Goal: Task Accomplishment & Management: Use online tool/utility

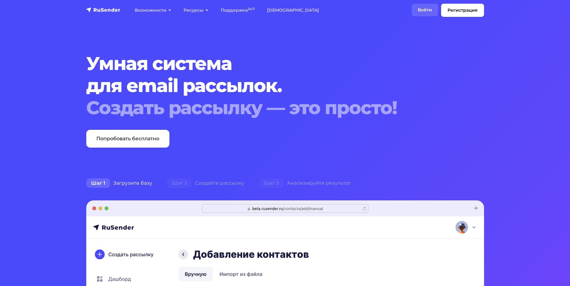
click at [418, 11] on link "Войти" at bounding box center [425, 10] width 26 height 13
click at [421, 14] on link "Войти" at bounding box center [425, 10] width 26 height 13
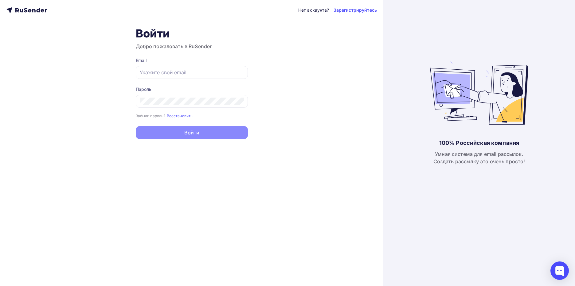
type input "[EMAIL_ADDRESS][DOMAIN_NAME]"
click at [176, 128] on button "Войти" at bounding box center [192, 132] width 112 height 13
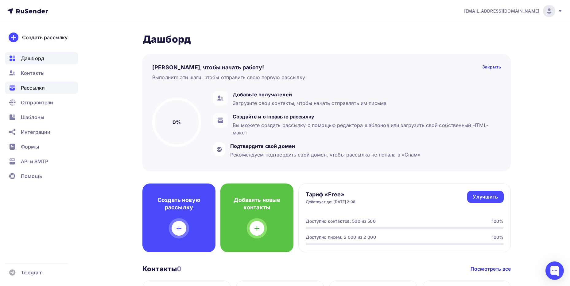
click at [38, 93] on div "Рассылки" at bounding box center [41, 88] width 73 height 12
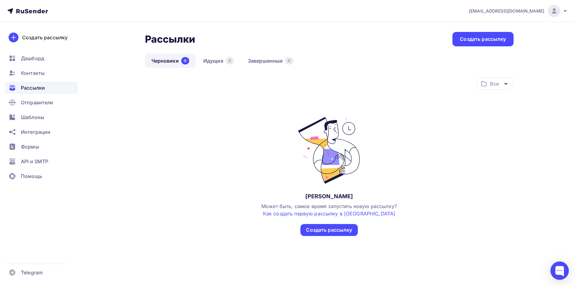
click at [567, 9] on nav "[EMAIL_ADDRESS][DOMAIN_NAME] Аккаунт Тарифы Выйти Создать рассылку [GEOGRAPHIC_…" at bounding box center [287, 11] width 575 height 22
click at [563, 11] on icon at bounding box center [564, 11] width 5 height 5
click at [488, 59] on span "Выйти" at bounding box center [483, 55] width 16 height 7
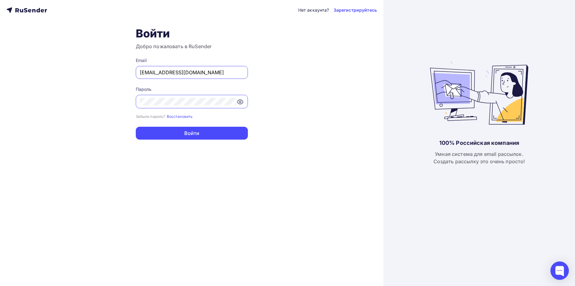
click at [213, 78] on div "[EMAIL_ADDRESS][DOMAIN_NAME]" at bounding box center [192, 72] width 112 height 13
click at [224, 69] on input "[EMAIL_ADDRESS][DOMAIN_NAME]" at bounding box center [192, 72] width 104 height 7
drag, startPoint x: 189, startPoint y: 72, endPoint x: 101, endPoint y: 73, distance: 88.1
click at [101, 73] on div "Нет аккаунта? Зарегистрируйтесь Войти Добро пожаловать в RuSender Email [EMAIL_…" at bounding box center [191, 143] width 383 height 286
paste input "Rusender"
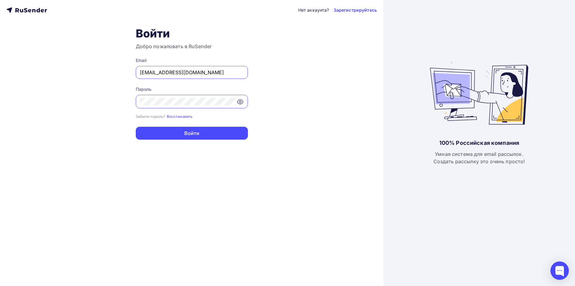
type input "Rusender"
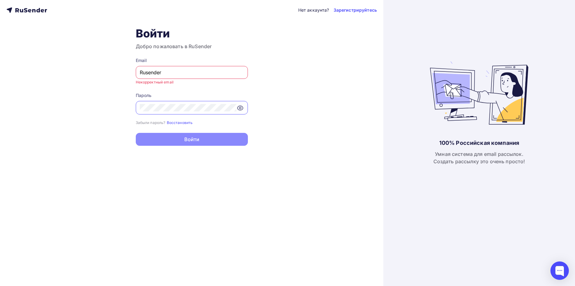
drag, startPoint x: 138, startPoint y: 72, endPoint x: 89, endPoint y: 75, distance: 48.3
click at [89, 75] on div "Нет аккаунта? Зарегистрируйтесь Войти Добро пожаловать в RuSender Email Rusende…" at bounding box center [191, 143] width 383 height 286
paste input "[EMAIL_ADDRESS][DOMAIN_NAME]"
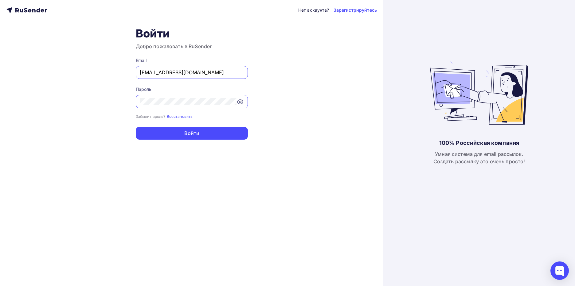
click at [140, 72] on input "[EMAIL_ADDRESS][DOMAIN_NAME]" at bounding box center [192, 72] width 104 height 7
type input "[EMAIL_ADDRESS][DOMAIN_NAME]"
click at [94, 102] on div "Нет аккаунта? Зарегистрируйтесь Войти Добро пожаловать в RuSender Email [EMAIL_…" at bounding box center [191, 143] width 383 height 286
click at [136, 127] on button "Войти" at bounding box center [192, 133] width 112 height 13
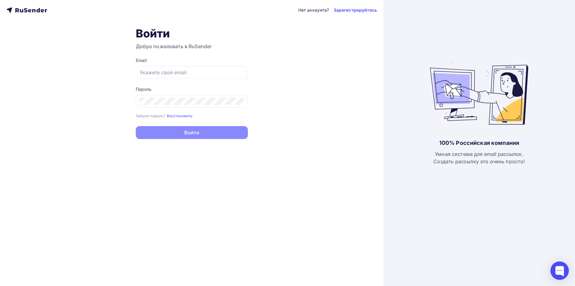
type input "[EMAIL_ADDRESS][DOMAIN_NAME]"
click at [168, 135] on button "Войти" at bounding box center [192, 132] width 112 height 13
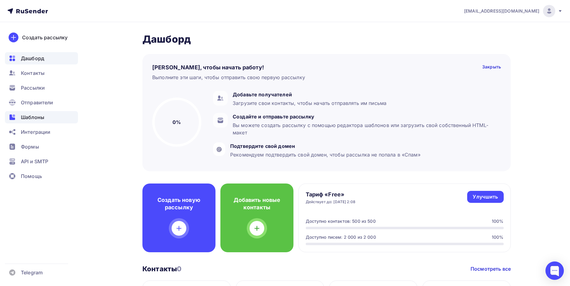
click at [18, 118] on div "Шаблоны" at bounding box center [41, 117] width 73 height 12
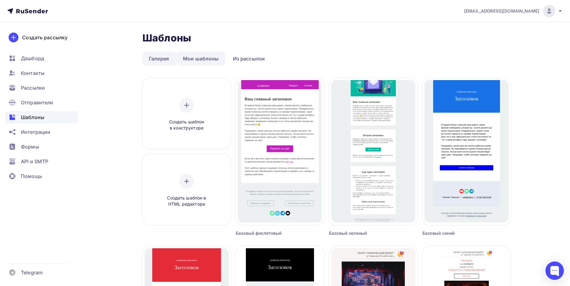
click at [208, 60] on link "Мои шаблоны" at bounding box center [201, 59] width 49 height 14
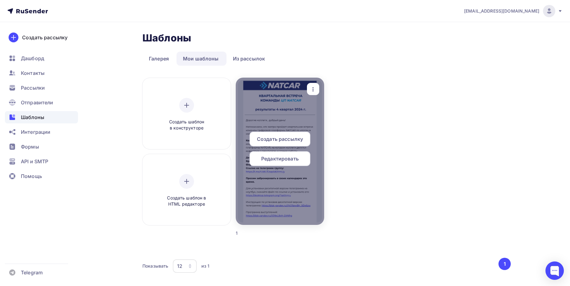
click at [304, 156] on div "Редактировать" at bounding box center [280, 158] width 61 height 15
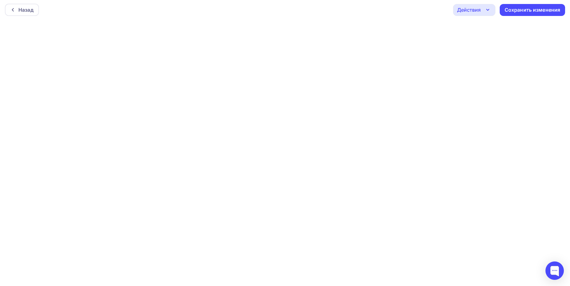
scroll to position [2, 0]
click at [476, 13] on div "Действия" at bounding box center [469, 9] width 24 height 7
